Goal: Information Seeking & Learning: Learn about a topic

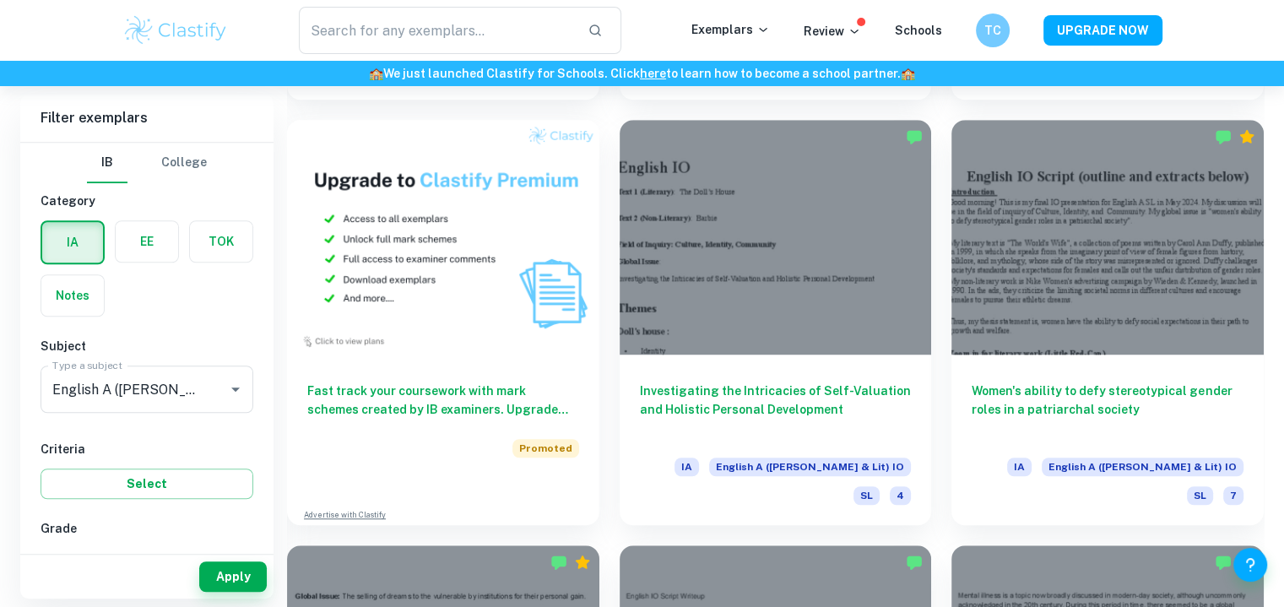
scroll to position [1217, 0]
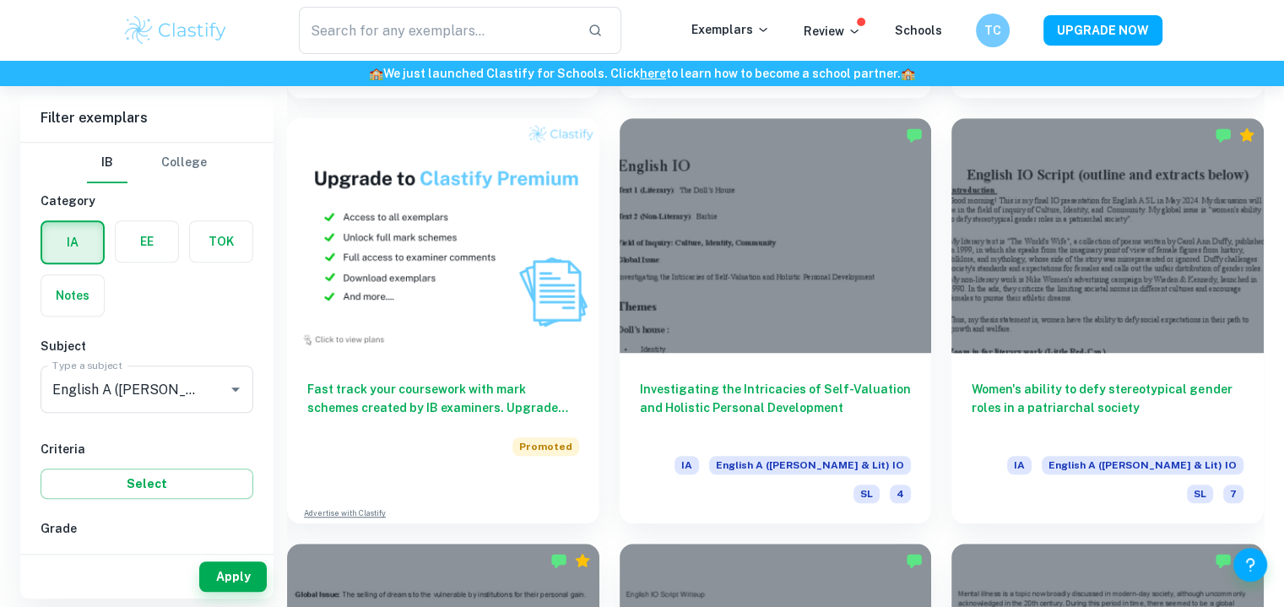
click at [1026, 380] on h6 "Women's ability to defy stereotypical gender roles in a patriarchal society" at bounding box center [1107, 408] width 272 height 56
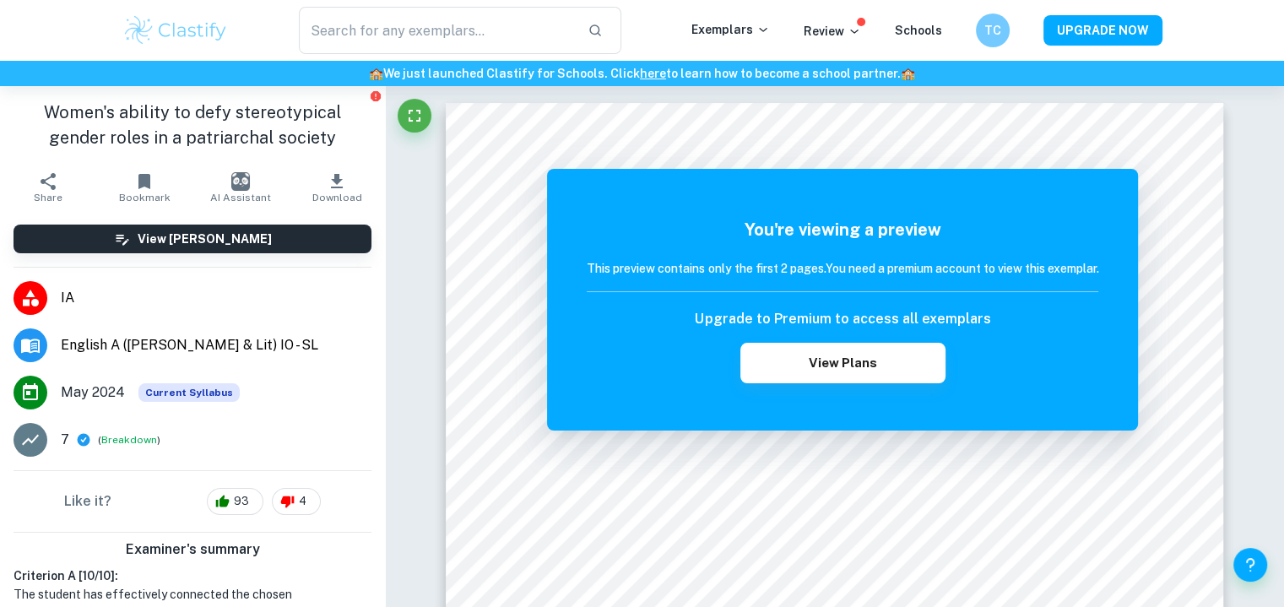
click at [826, 371] on button "View Plans" at bounding box center [842, 363] width 204 height 41
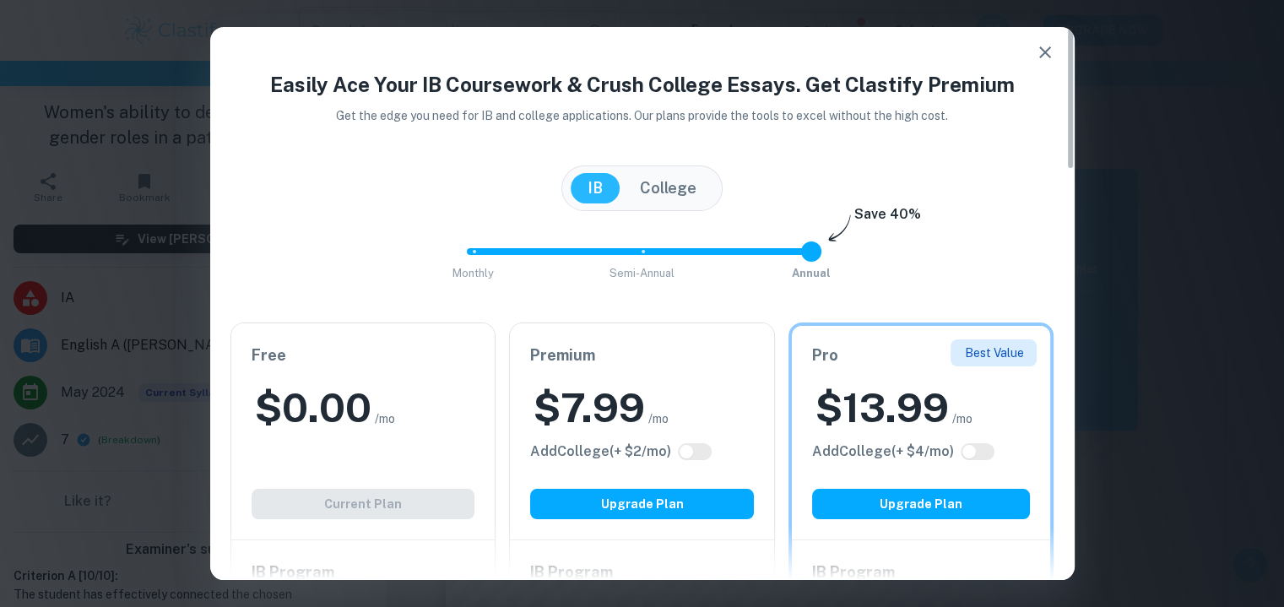
click at [1048, 57] on icon "button" at bounding box center [1045, 52] width 12 height 12
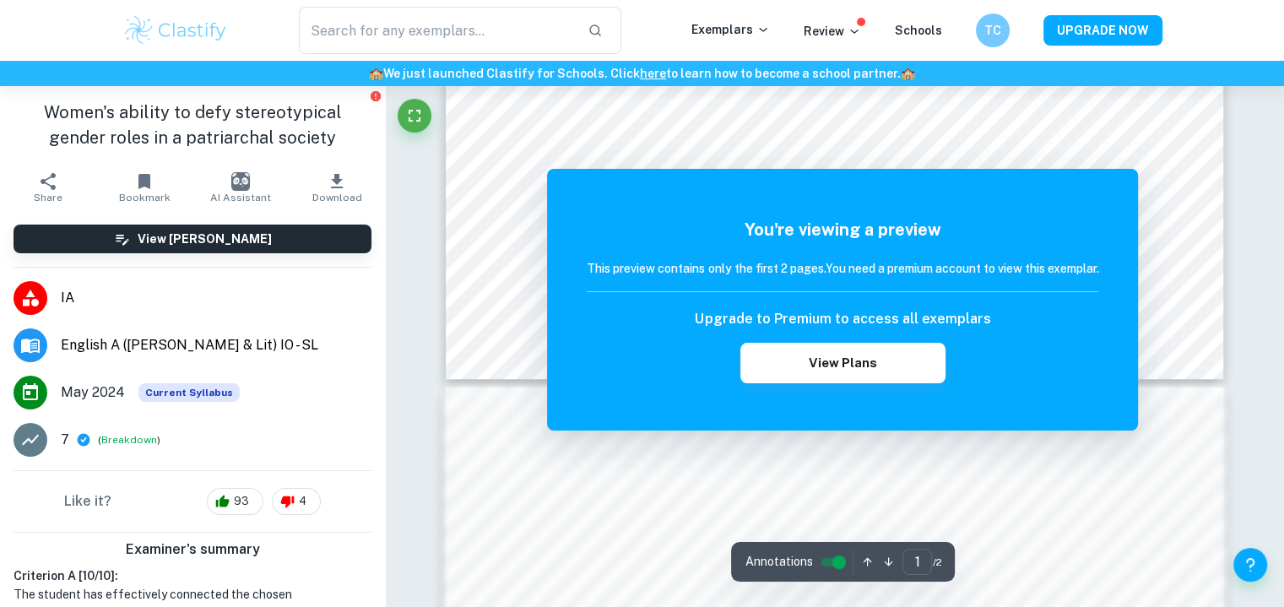
scroll to position [824, 0]
click at [905, 124] on div at bounding box center [827, 130] width 620 height 19
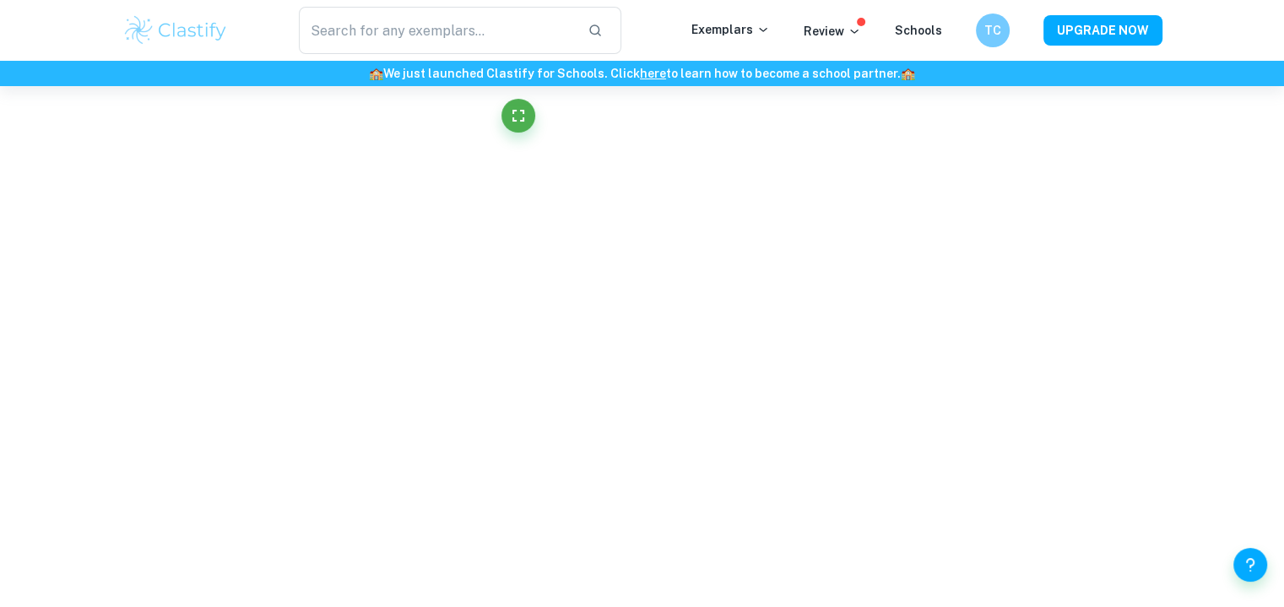
scroll to position [3353, 0]
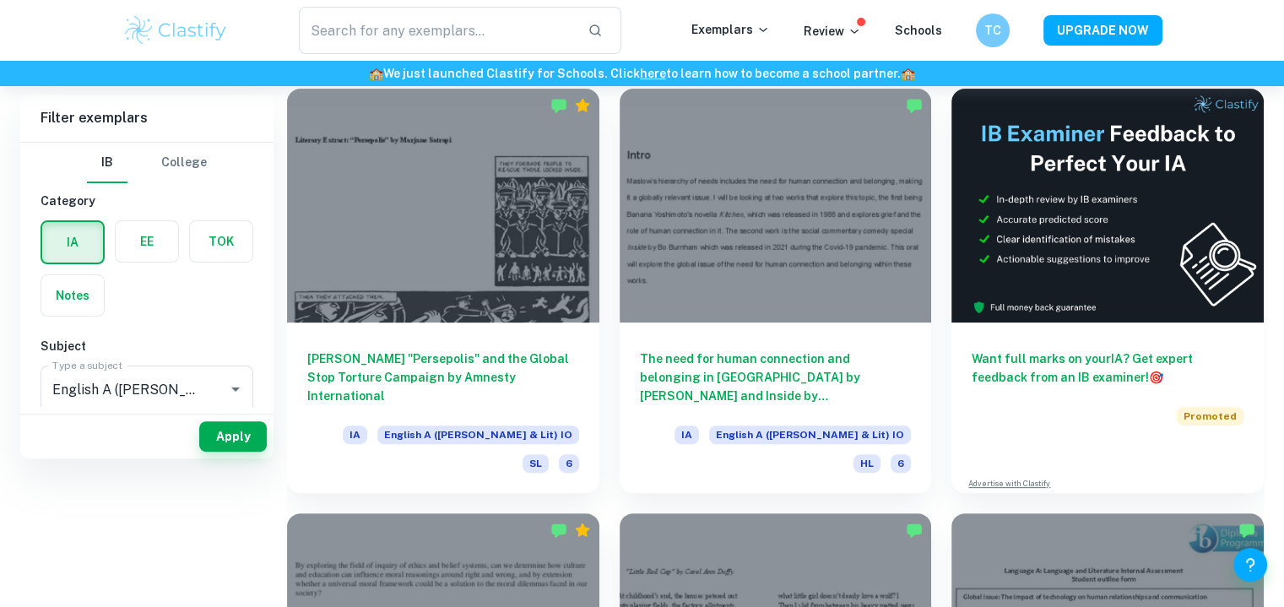
scroll to position [251, 0]
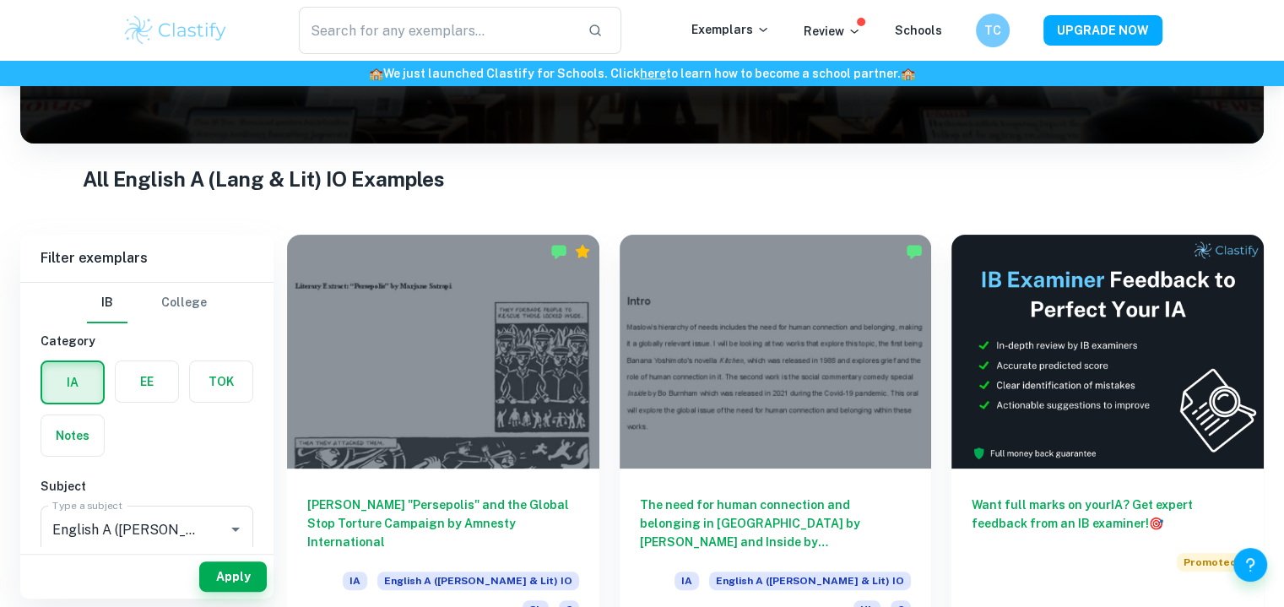
click at [668, 506] on h6 "The need for human connection and belonging in [GEOGRAPHIC_DATA] by [PERSON_NAM…" at bounding box center [776, 523] width 272 height 56
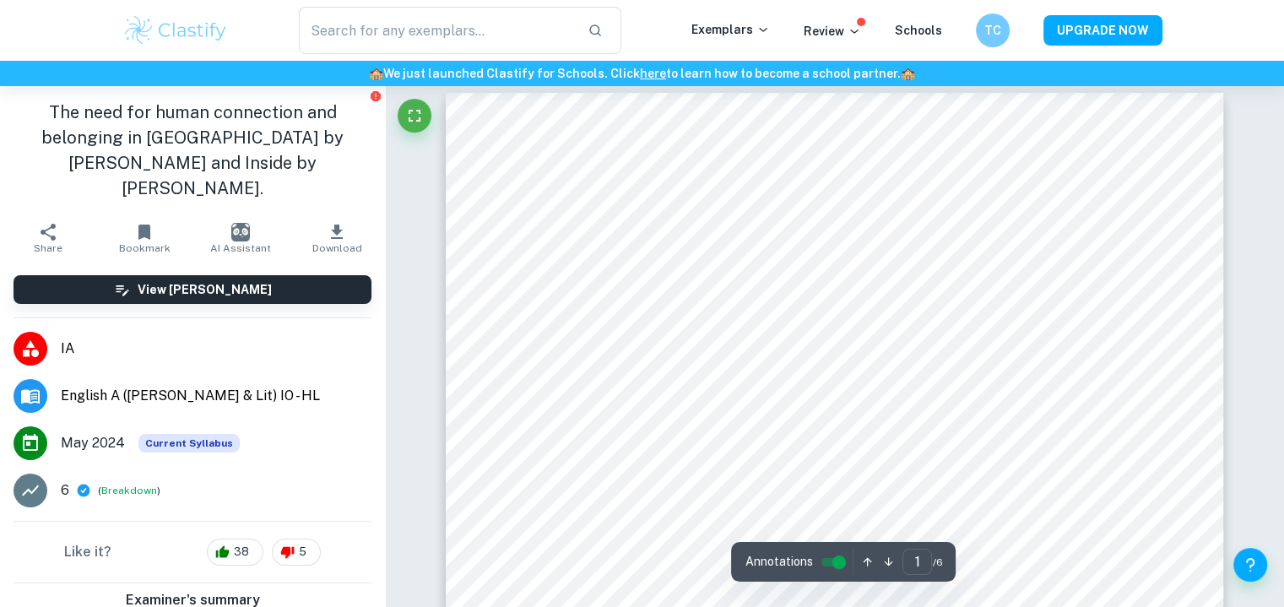
scroll to position [10, 0]
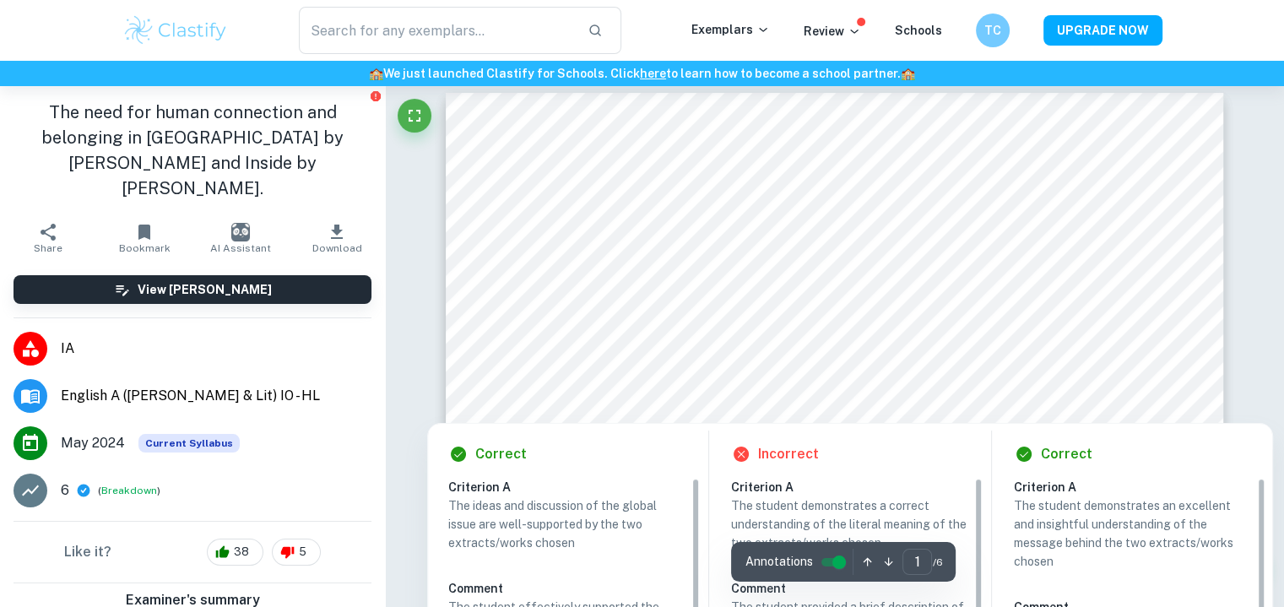
click at [811, 313] on div at bounding box center [918, 319] width 414 height 34
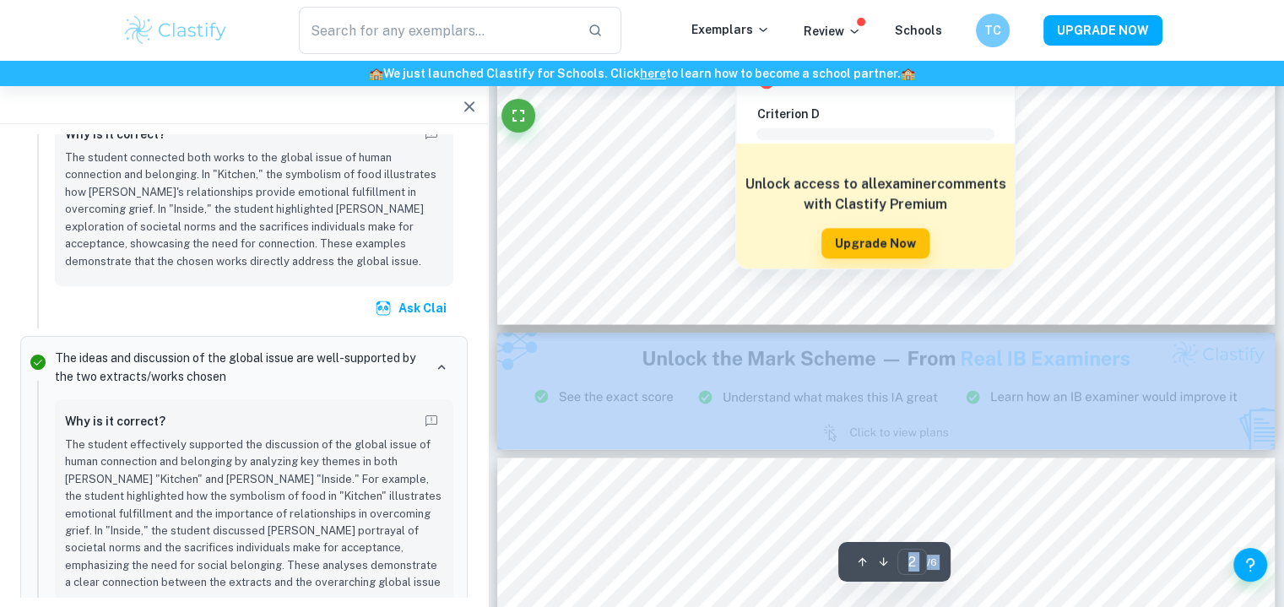
scroll to position [2109, 0]
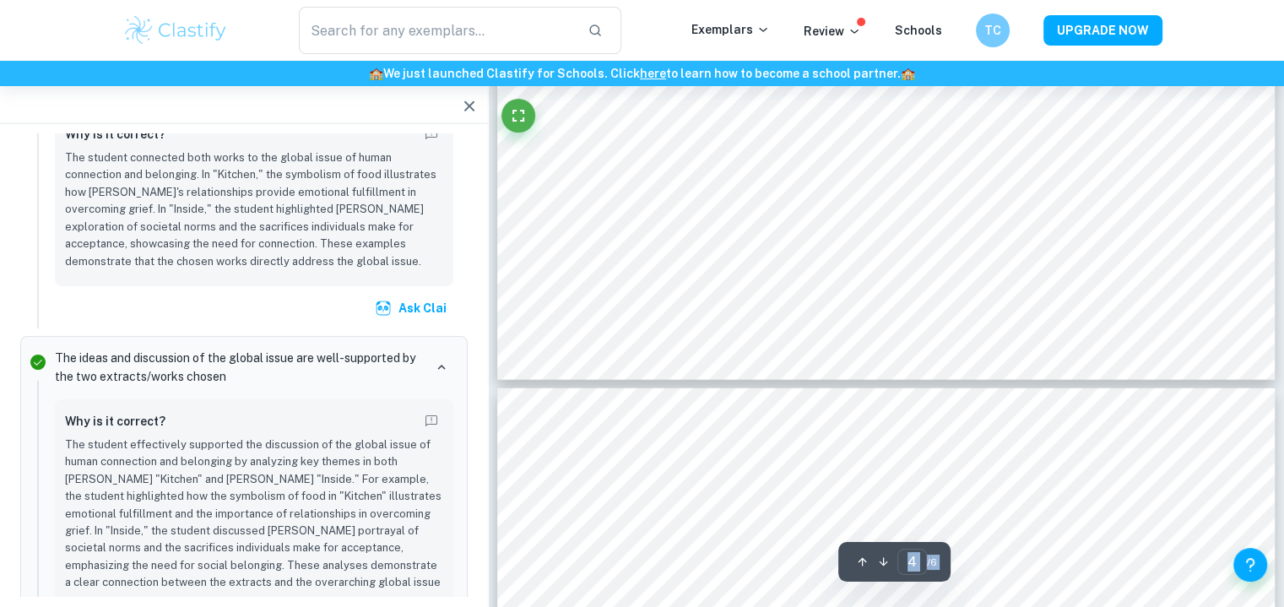
type input "5"
